Goal: Find specific page/section: Find specific page/section

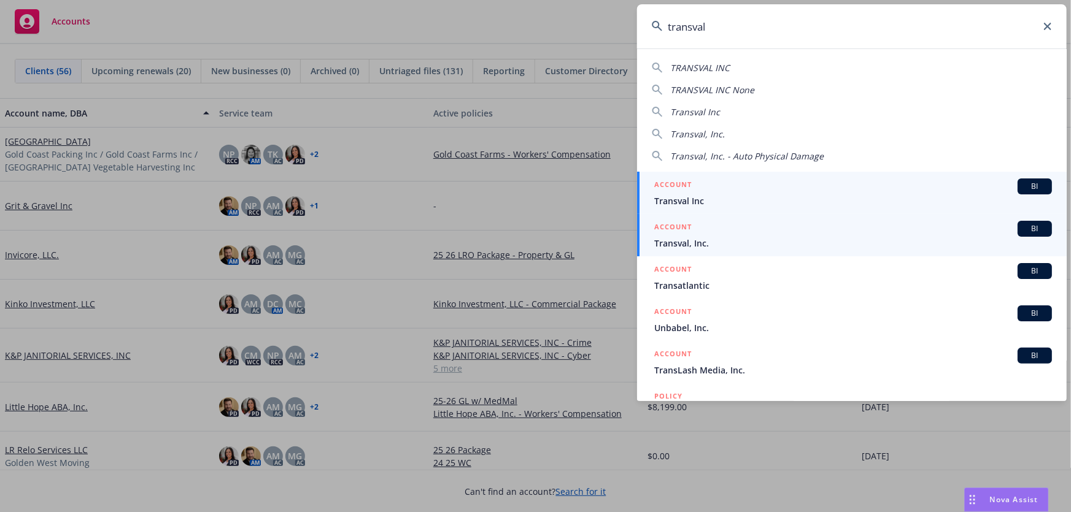
type input "transval"
click at [707, 242] on span "Transval, Inc." at bounding box center [853, 243] width 398 height 13
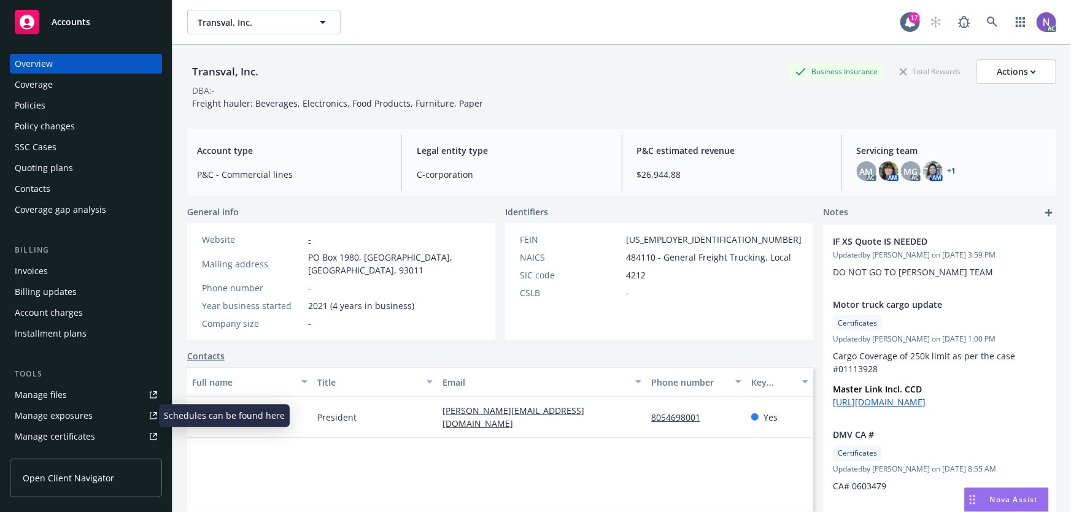
click at [86, 411] on div "Manage exposures" at bounding box center [54, 416] width 78 height 20
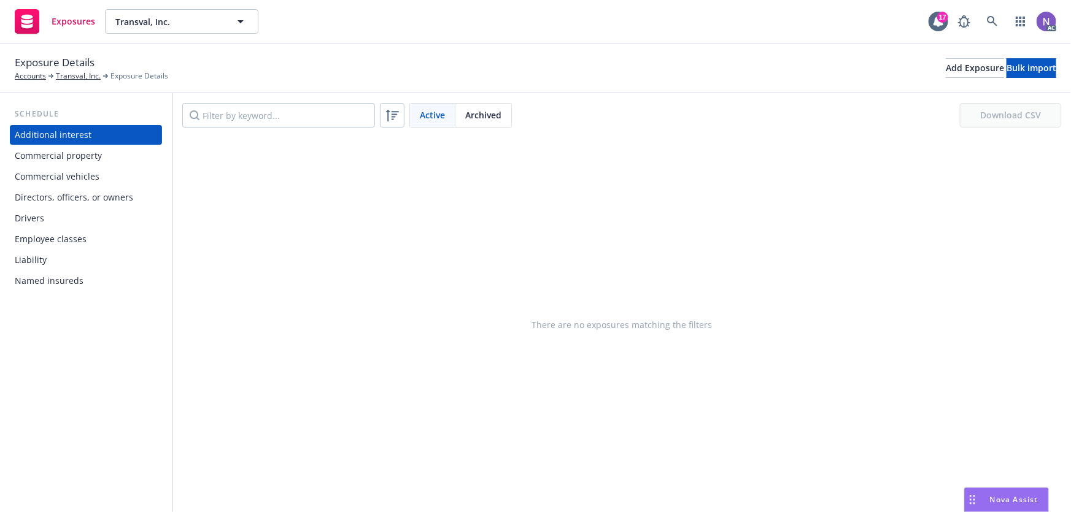
click at [77, 209] on div "Drivers" at bounding box center [86, 219] width 142 height 20
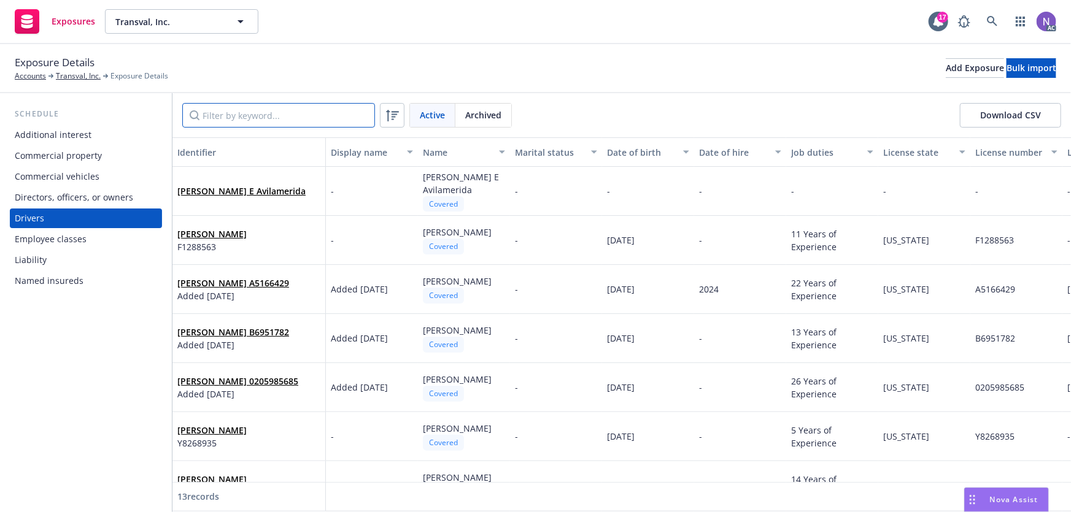
click at [274, 112] on input "Filter by keyword..." at bounding box center [278, 115] width 193 height 25
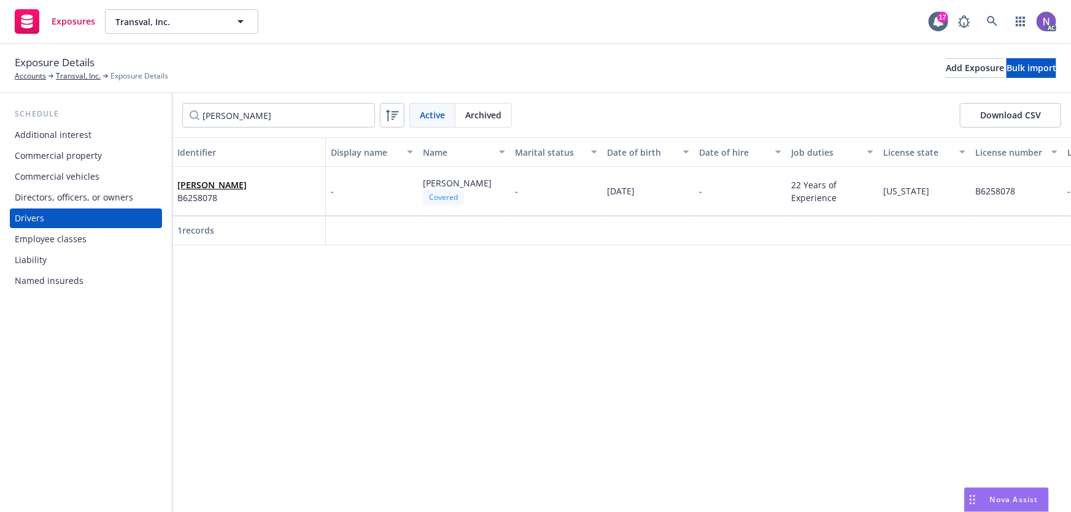
click at [71, 173] on div "Commercial vehicles" at bounding box center [57, 177] width 85 height 20
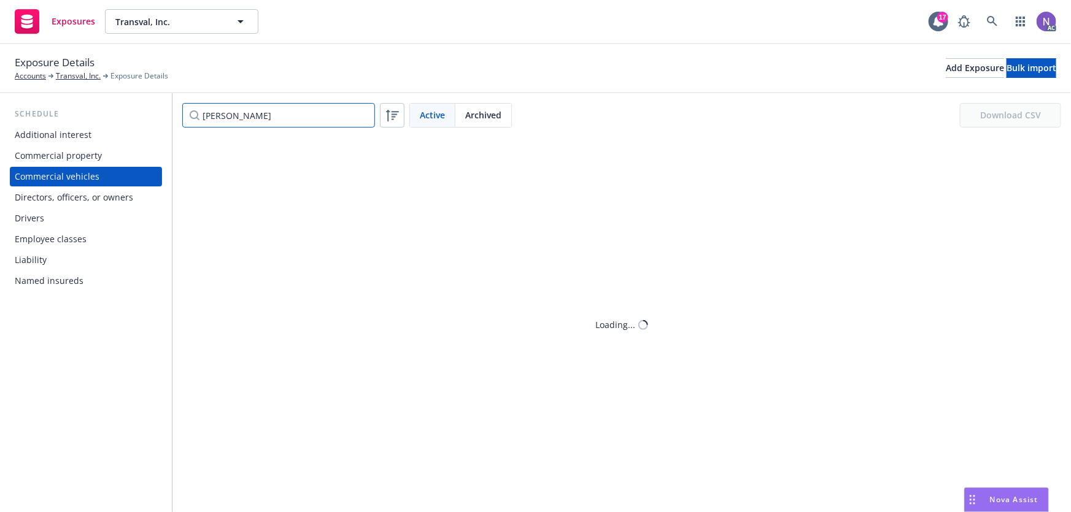
click at [241, 110] on input "[PERSON_NAME]" at bounding box center [278, 115] width 193 height 25
paste input "[US_VEHICLE_IDENTIFICATION_NUMBER]"
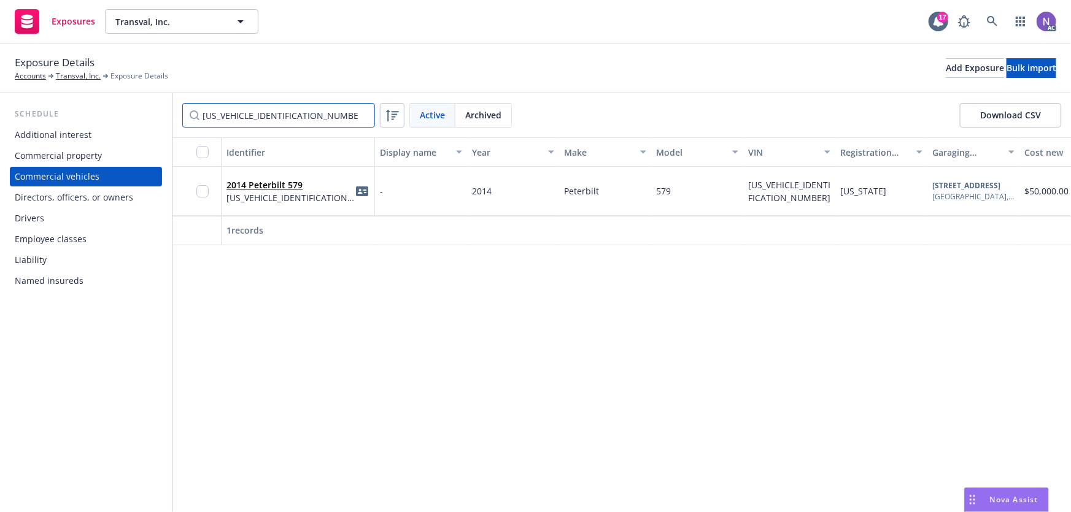
click at [236, 121] on input "[US_VEHICLE_IDENTIFICATION_NUMBER]" at bounding box center [278, 115] width 193 height 25
paste input "[US_VEHICLE_IDENTIFICATION_NUMBER]"
type input "[US_VEHICLE_IDENTIFICATION_NUMBER]"
